Goal: Information Seeking & Learning: Learn about a topic

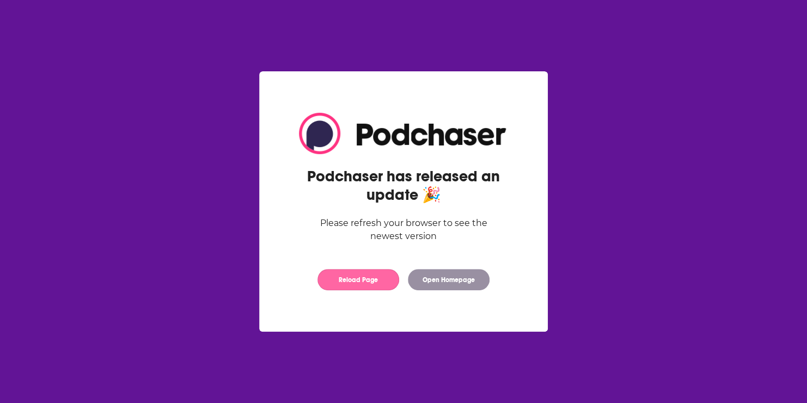
click at [364, 283] on button "Reload Page" at bounding box center [358, 279] width 82 height 21
click at [450, 280] on button "Open Homepage" at bounding box center [449, 279] width 82 height 21
click at [352, 276] on button "Reload Page" at bounding box center [358, 279] width 82 height 21
click at [351, 284] on button "Reload Page" at bounding box center [358, 279] width 82 height 21
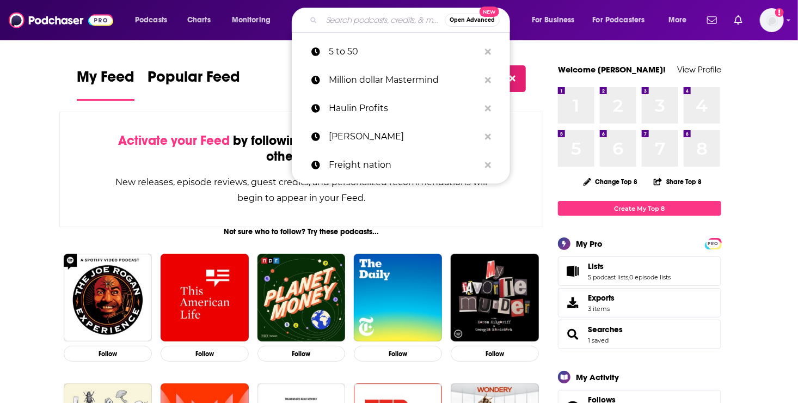
click at [344, 22] on input "Search podcasts, credits, & more..." at bounding box center [383, 19] width 123 height 17
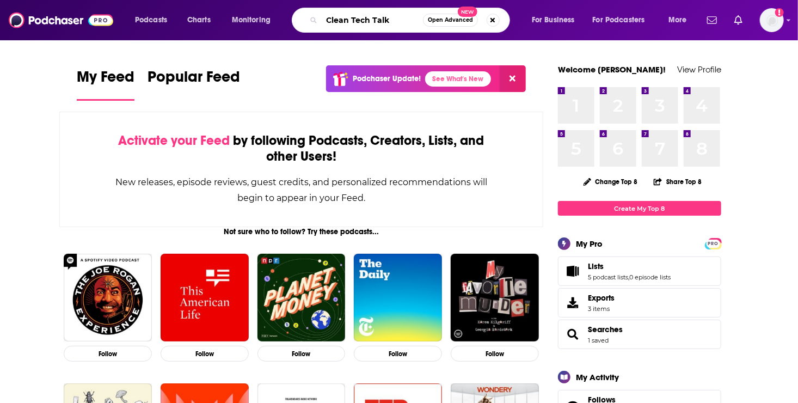
type input "Clean Tech Talk"
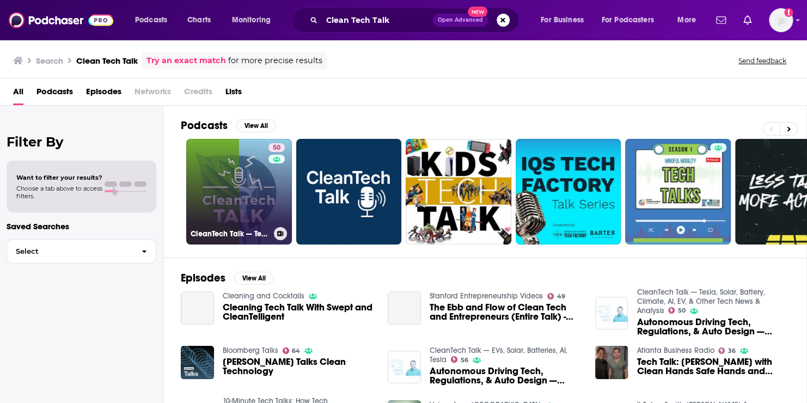
click at [237, 190] on link "50 CleanTech Talk — Tesla, Solar, Battery, Climate, AI, EV, & Other Tech News &…" at bounding box center [239, 192] width 106 height 106
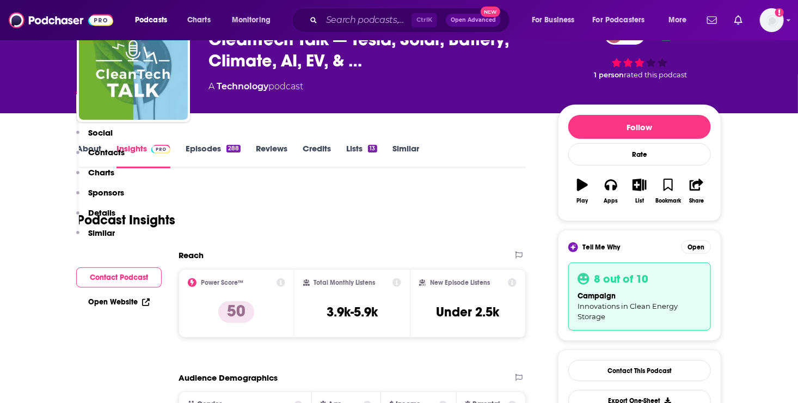
scroll to position [48, 0]
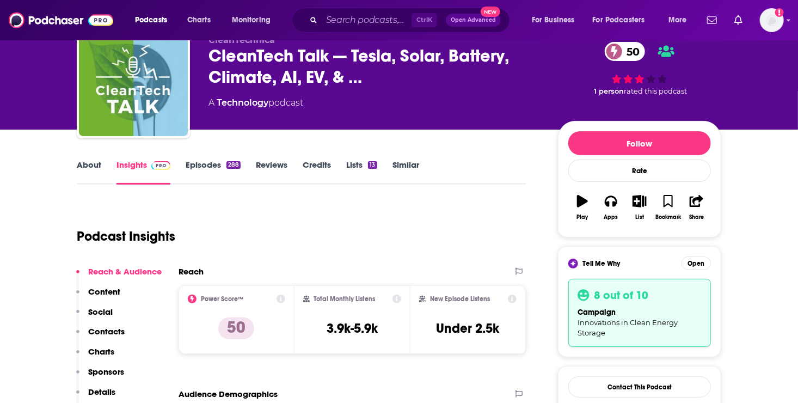
click at [205, 165] on link "Episodes 288" at bounding box center [213, 171] width 55 height 25
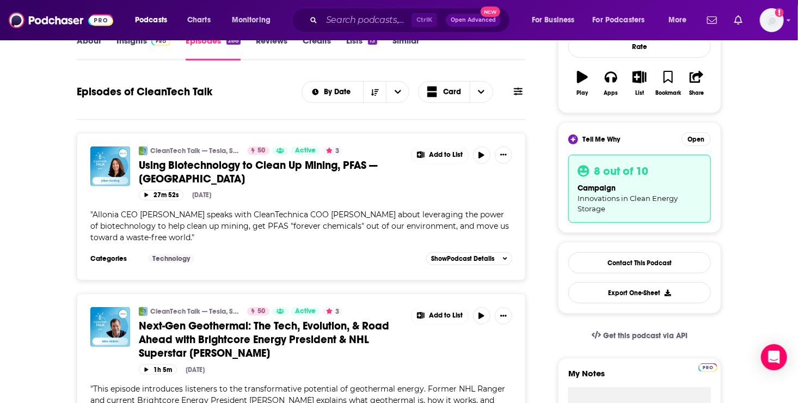
scroll to position [193, 0]
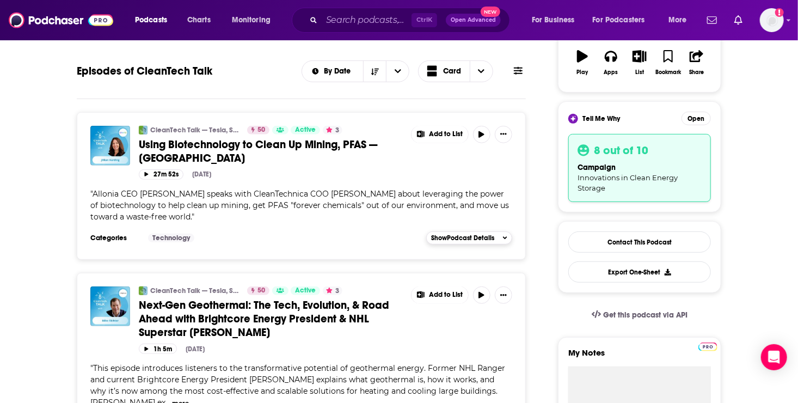
click at [449, 235] on span "Show Podcast Details" at bounding box center [462, 238] width 63 height 8
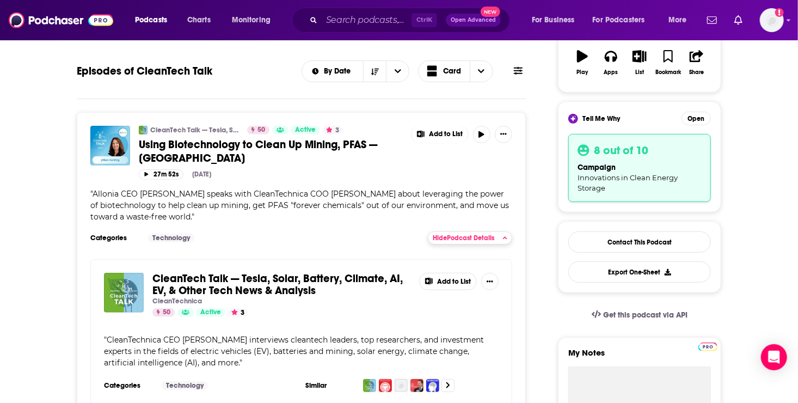
click at [449, 235] on span "Hide Podcast Details" at bounding box center [463, 238] width 61 height 8
